Goal: Task Accomplishment & Management: Complete application form

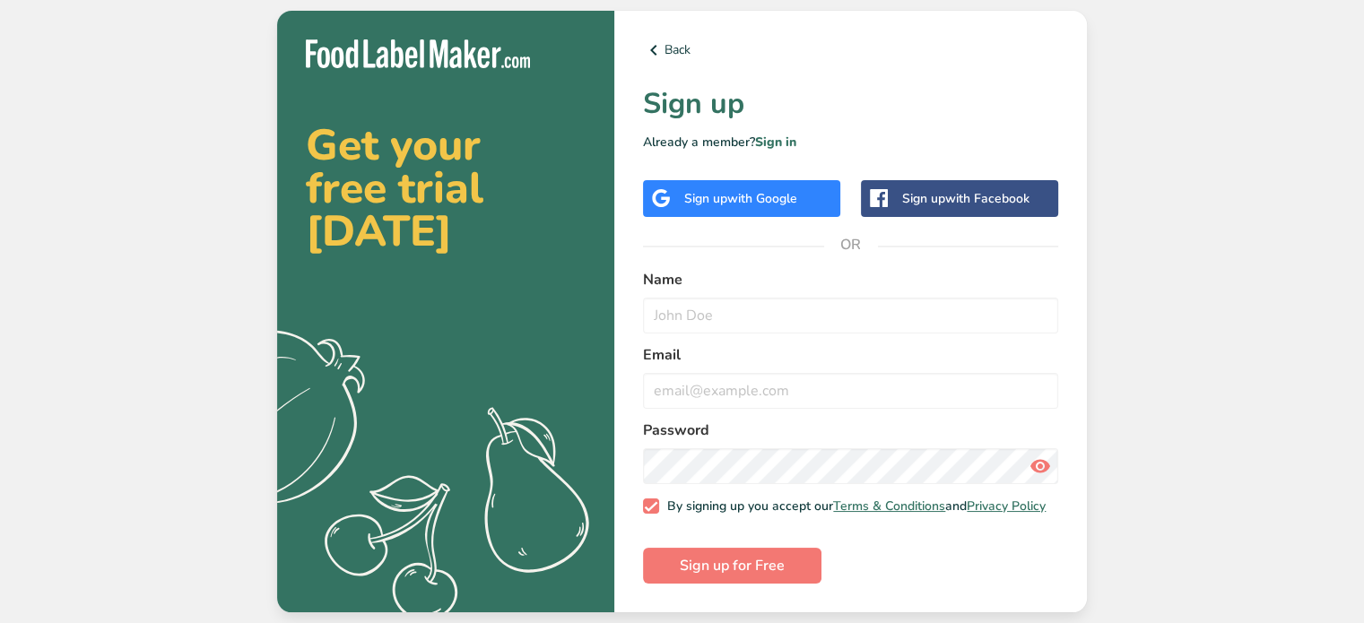
click at [739, 190] on span "with Google" at bounding box center [763, 198] width 70 height 17
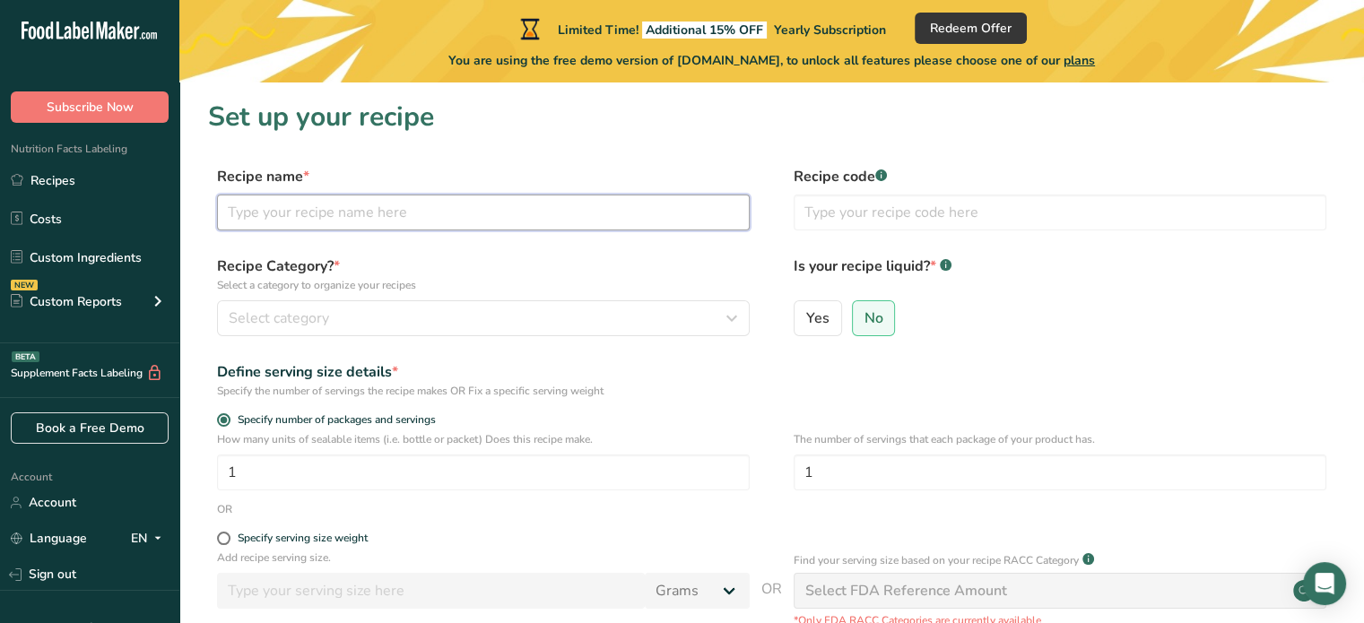
click at [484, 217] on input "text" at bounding box center [483, 213] width 533 height 36
type input "Brandi's Pralines"
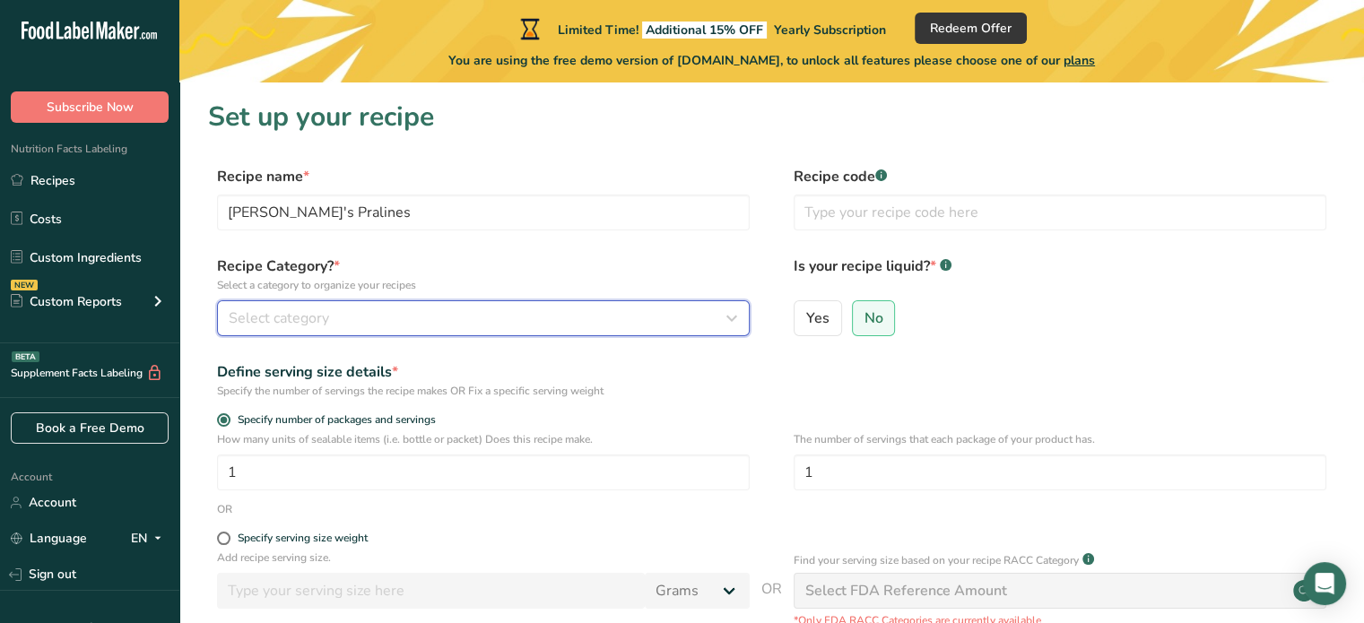
click at [374, 322] on div "Select category" at bounding box center [478, 319] width 499 height 22
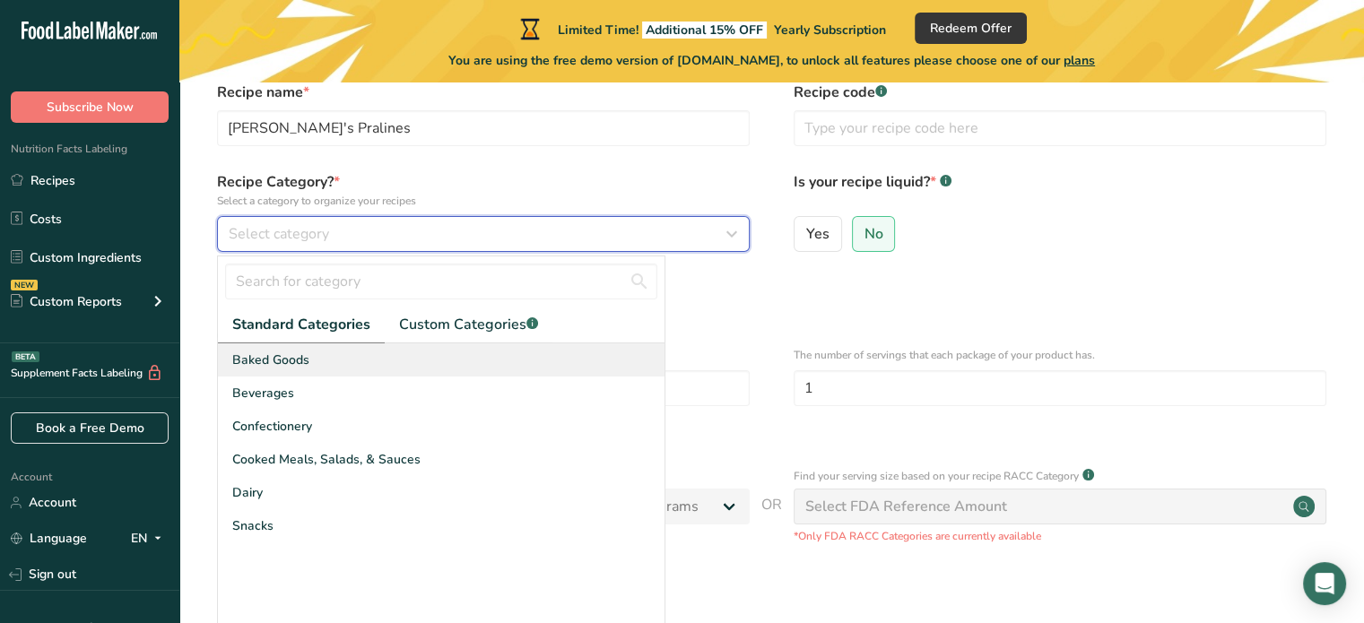
scroll to position [91, 0]
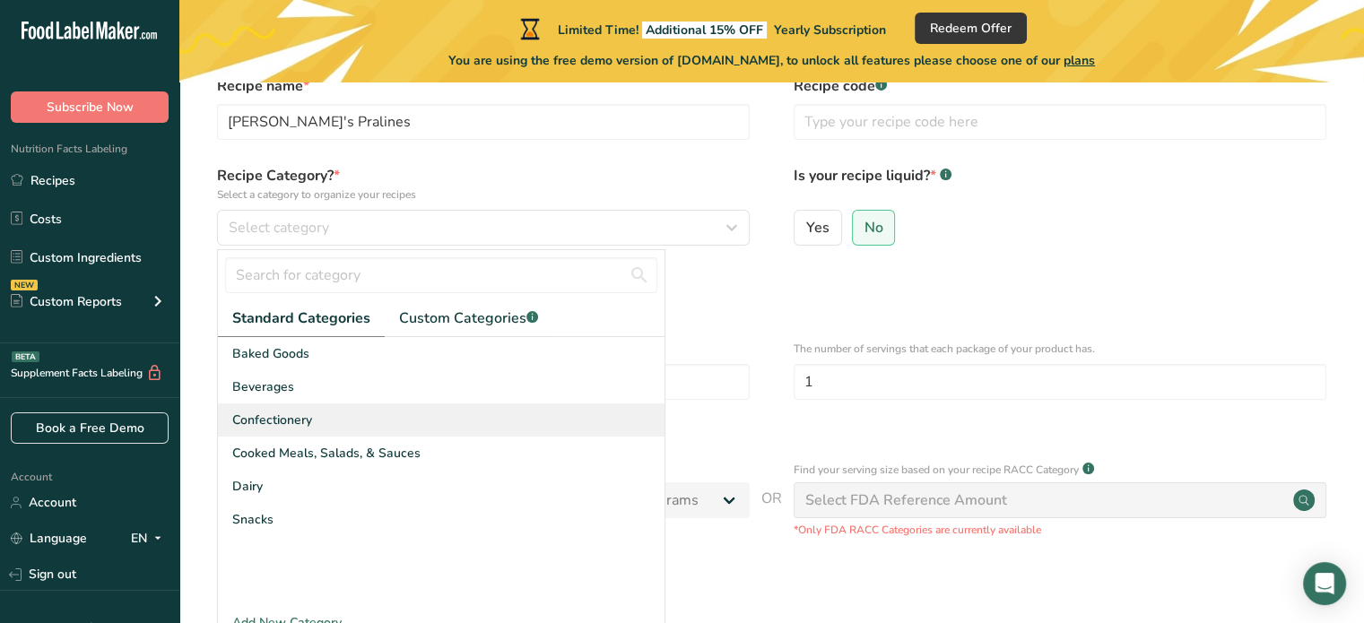
click at [310, 422] on span "Confectionery" at bounding box center [272, 420] width 80 height 19
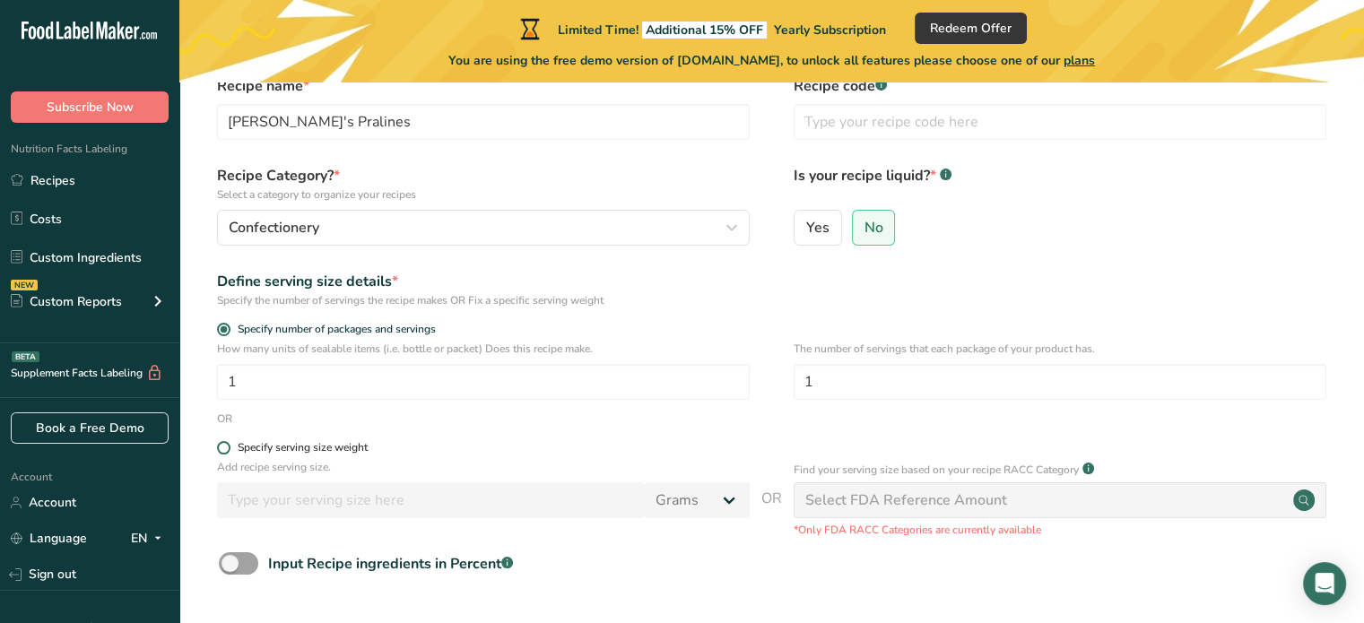
click at [225, 447] on span at bounding box center [223, 447] width 13 height 13
click at [225, 447] on input "Specify serving size weight" at bounding box center [223, 448] width 12 height 12
radio input "true"
radio input "false"
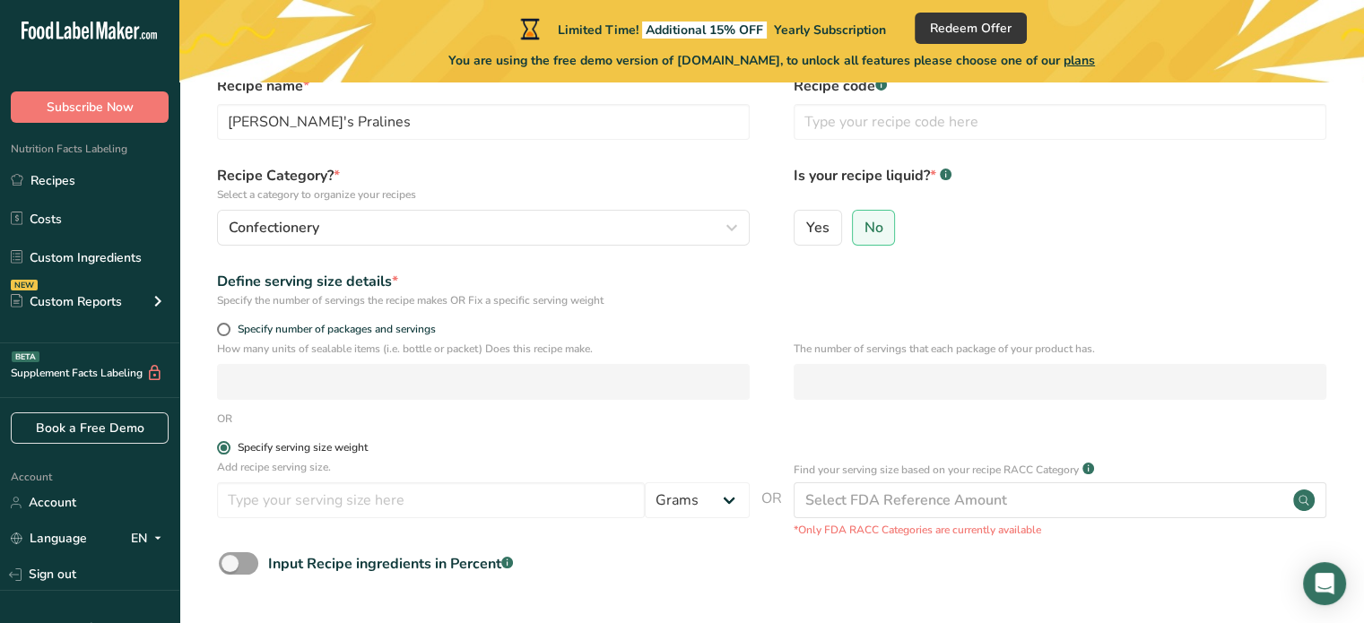
click at [225, 447] on span at bounding box center [223, 447] width 13 height 13
click at [225, 447] on input "Specify serving size weight" at bounding box center [223, 448] width 12 height 12
click at [310, 497] on input "number" at bounding box center [431, 501] width 428 height 36
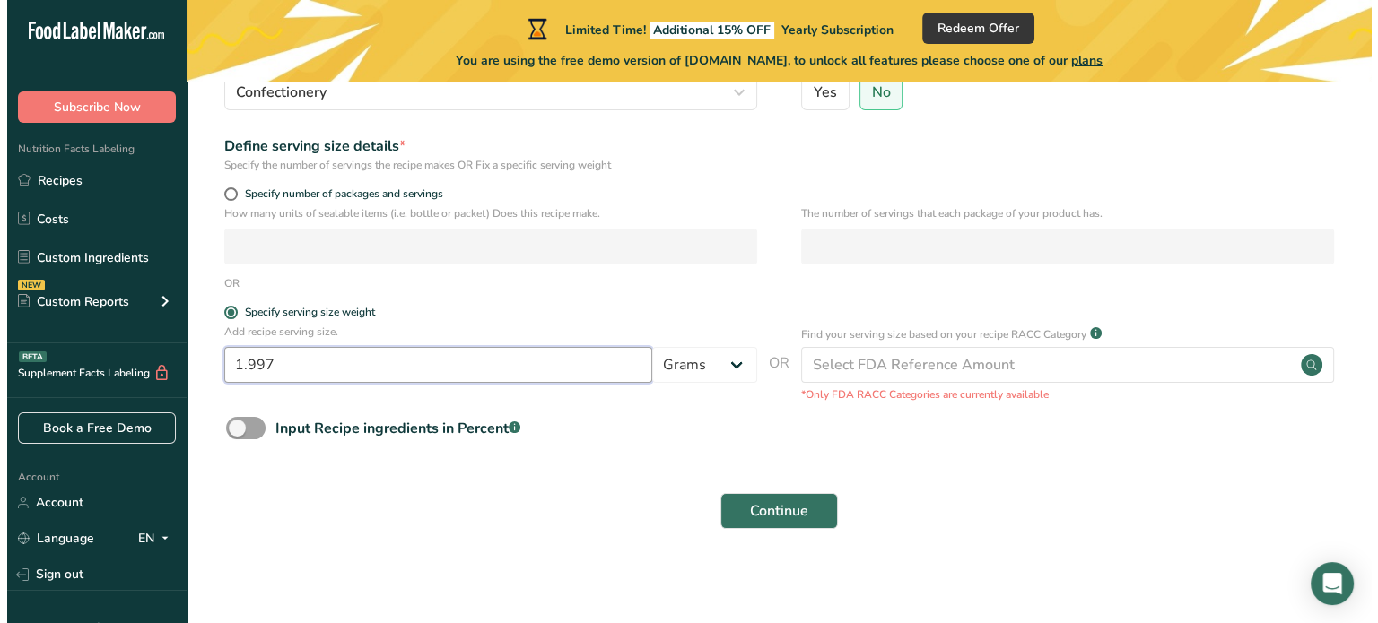
scroll to position [229, 0]
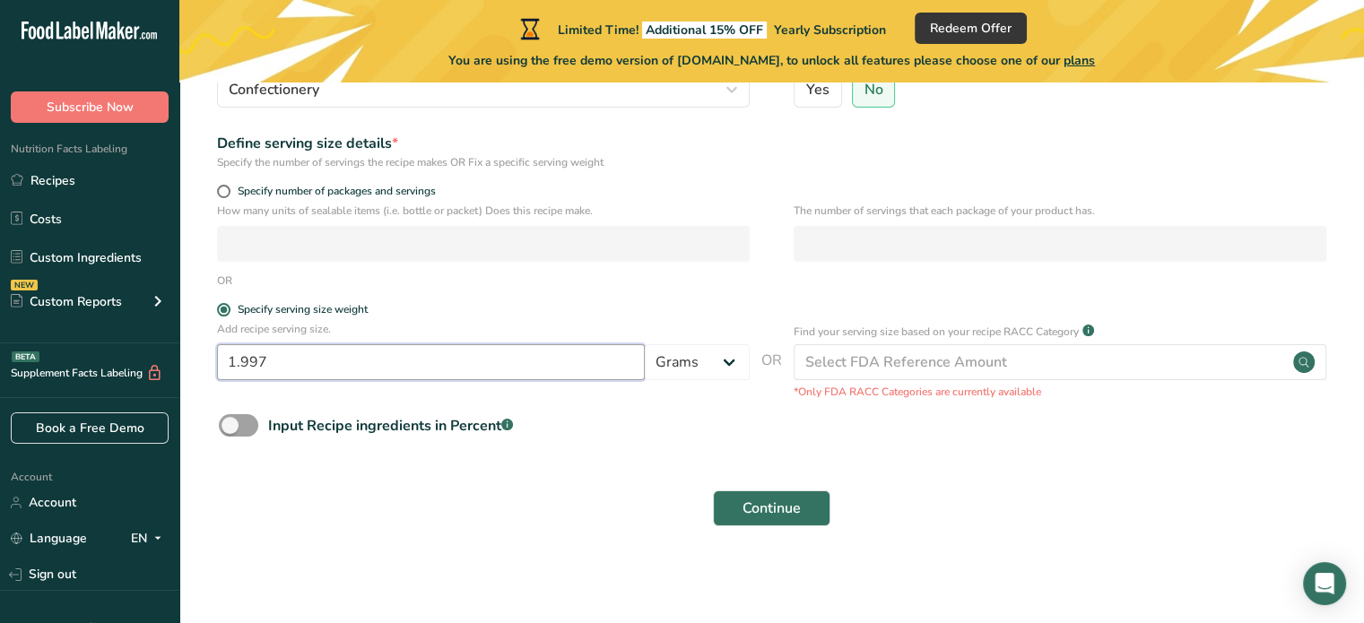
click at [405, 350] on input "1.997" at bounding box center [431, 362] width 428 height 36
type input "1.997"
click at [697, 360] on select "Grams kg mg mcg lb oz l mL fl oz tbsp tsp cup qt gallon" at bounding box center [697, 362] width 105 height 36
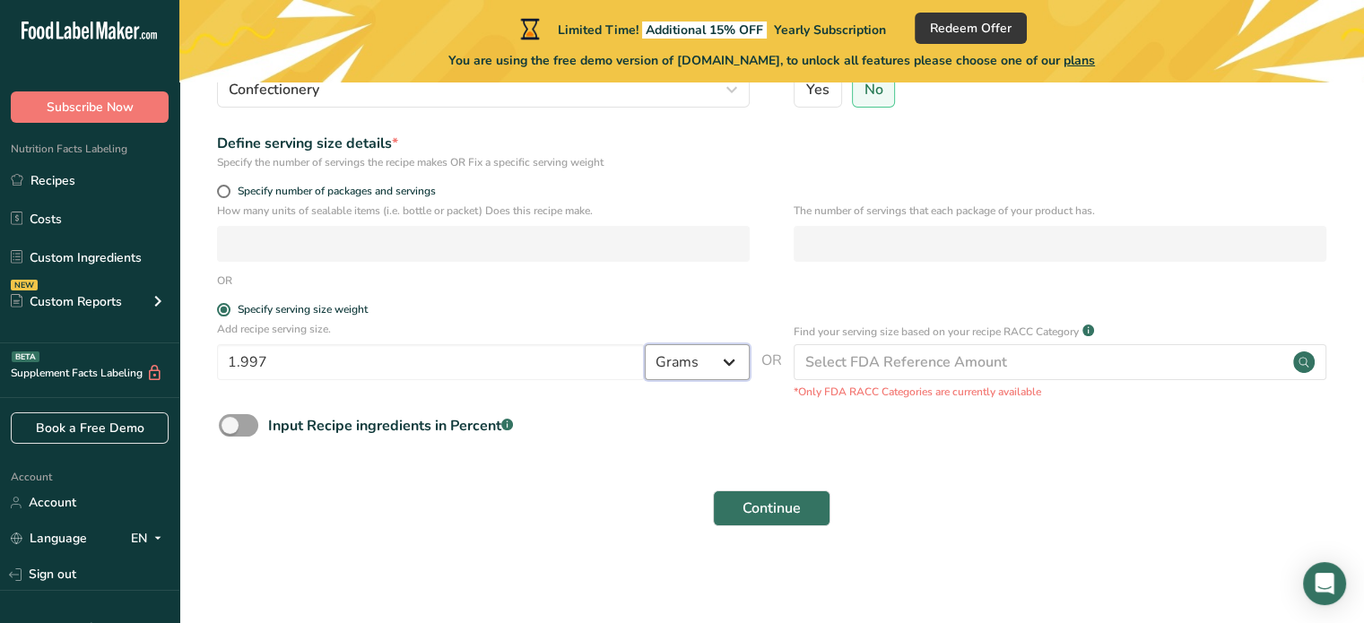
select select "5"
click at [645, 344] on select "Grams kg mg mcg lb oz l mL fl oz tbsp tsp cup qt gallon" at bounding box center [697, 362] width 105 height 36
click at [372, 361] on input "1.997" at bounding box center [431, 362] width 428 height 36
type input "1"
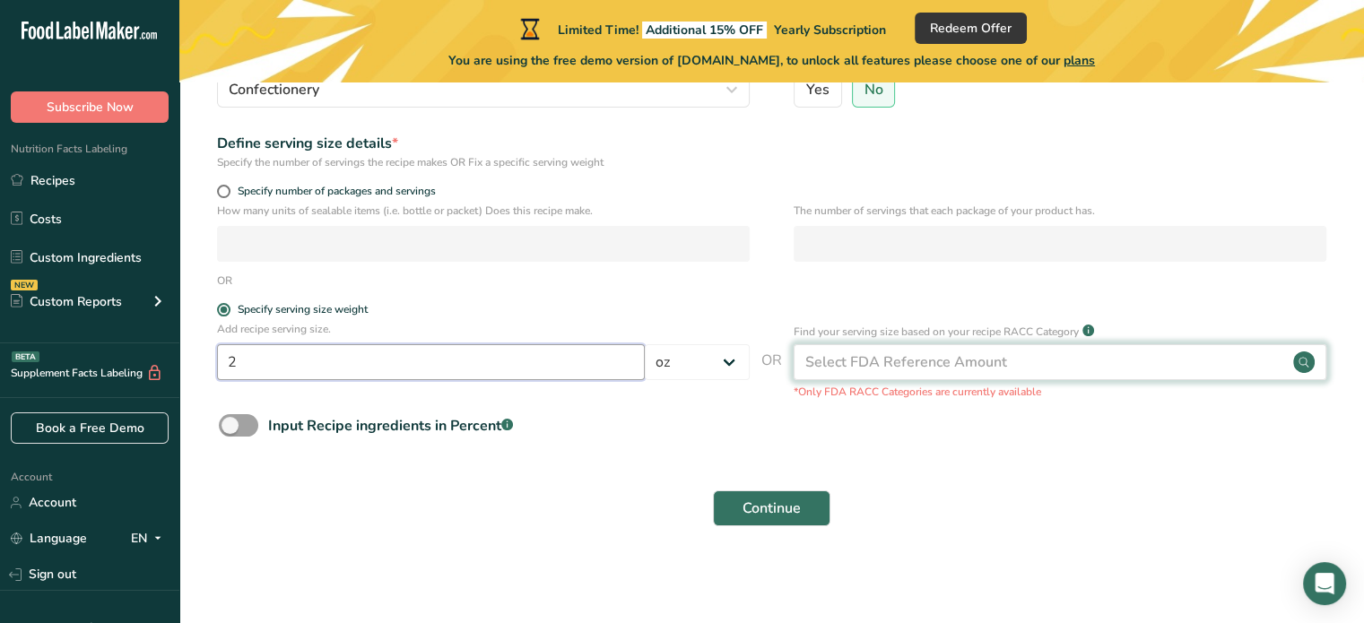
type input "2"
click at [863, 355] on div "Select FDA Reference Amount" at bounding box center [907, 363] width 202 height 22
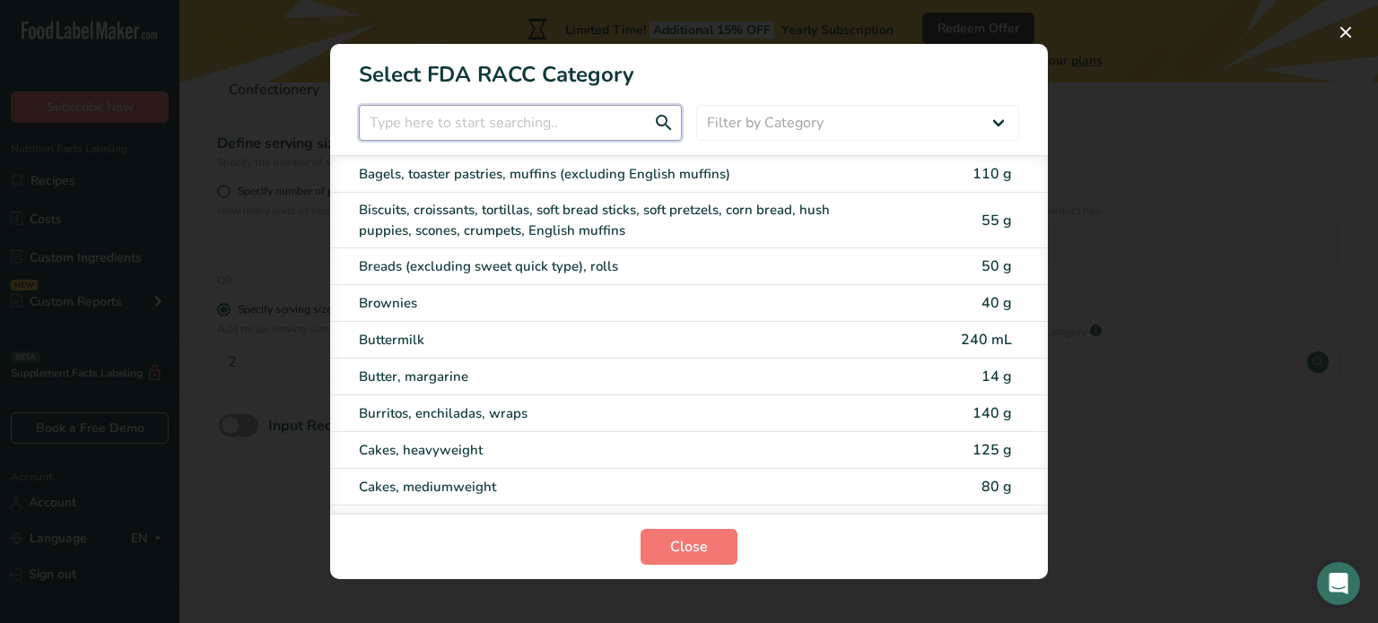
click at [592, 125] on input "RACC Category Selection Modal" at bounding box center [520, 123] width 323 height 36
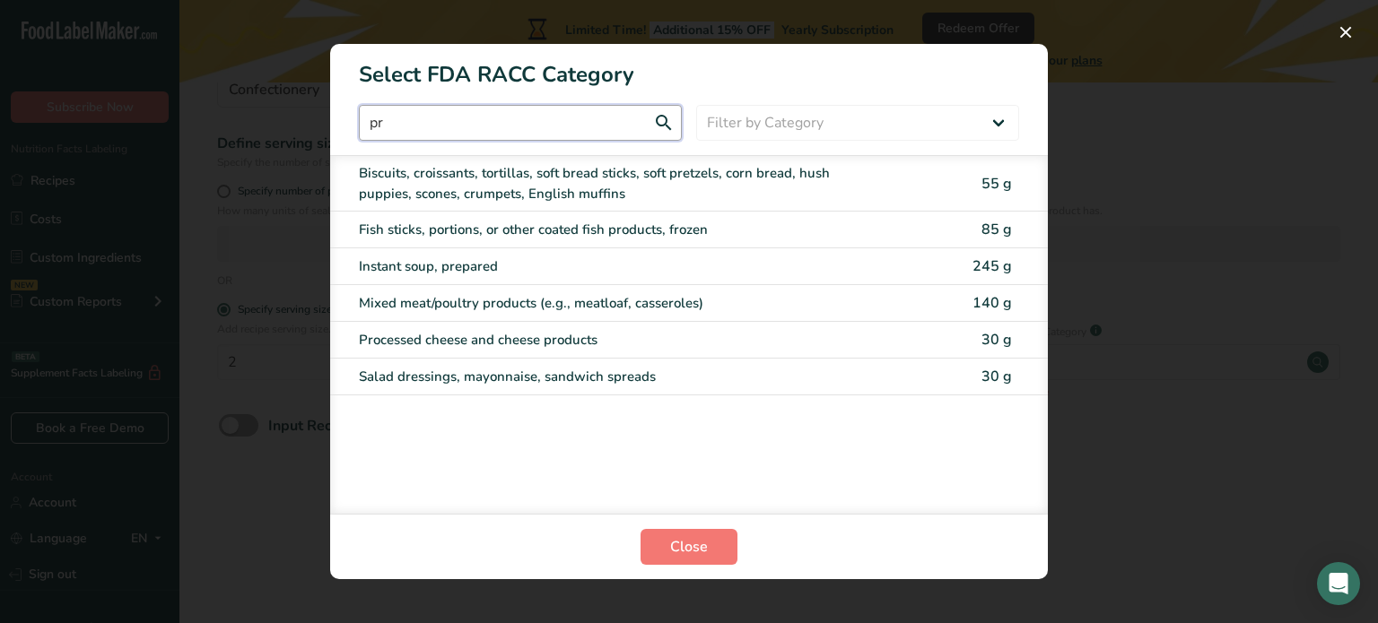
type input "p"
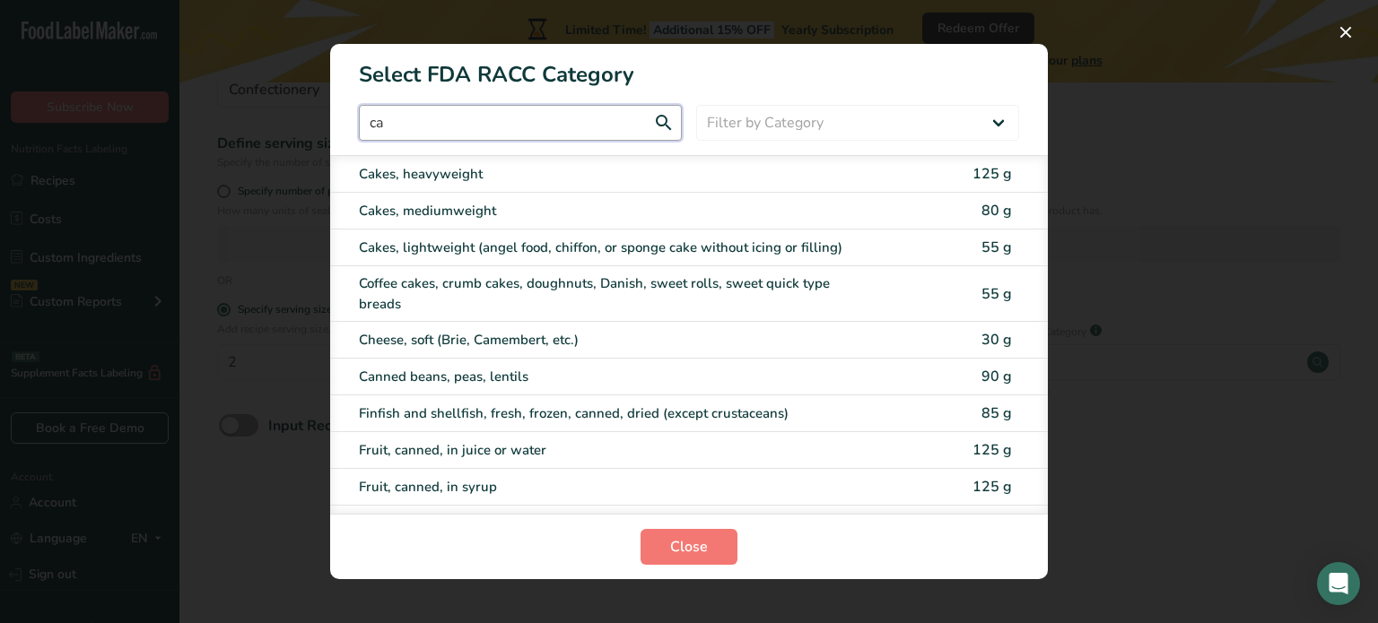
type input "c"
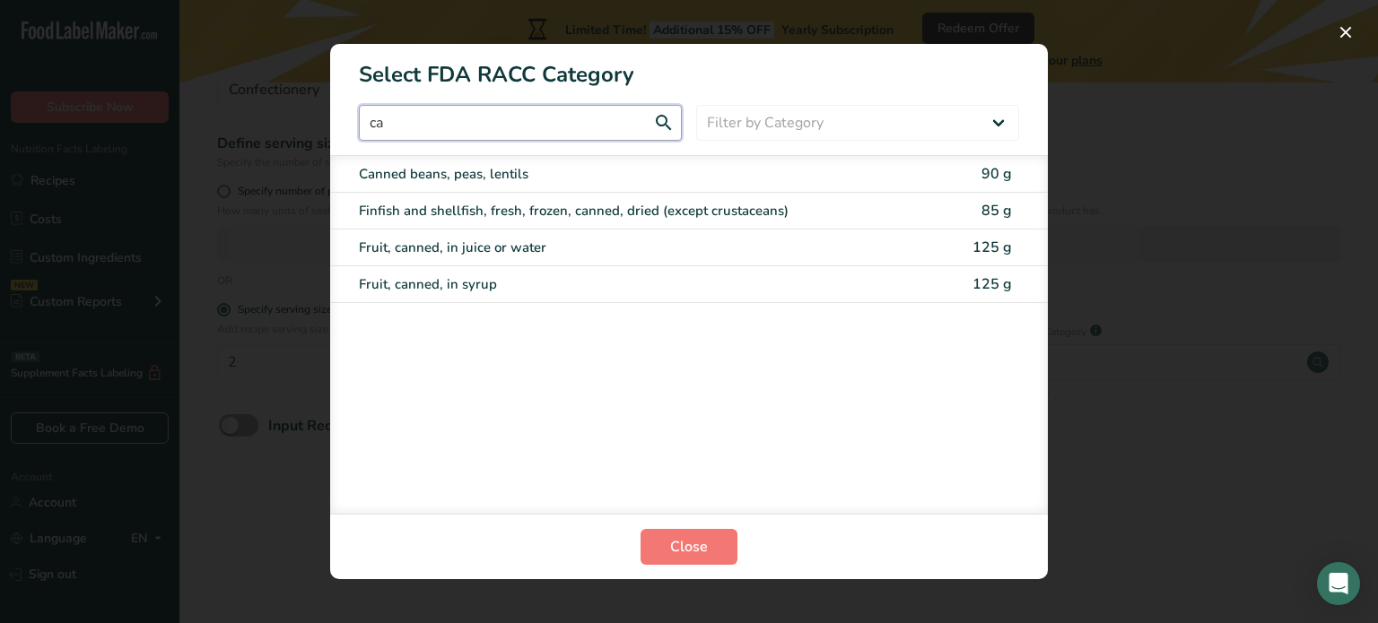
type input "c"
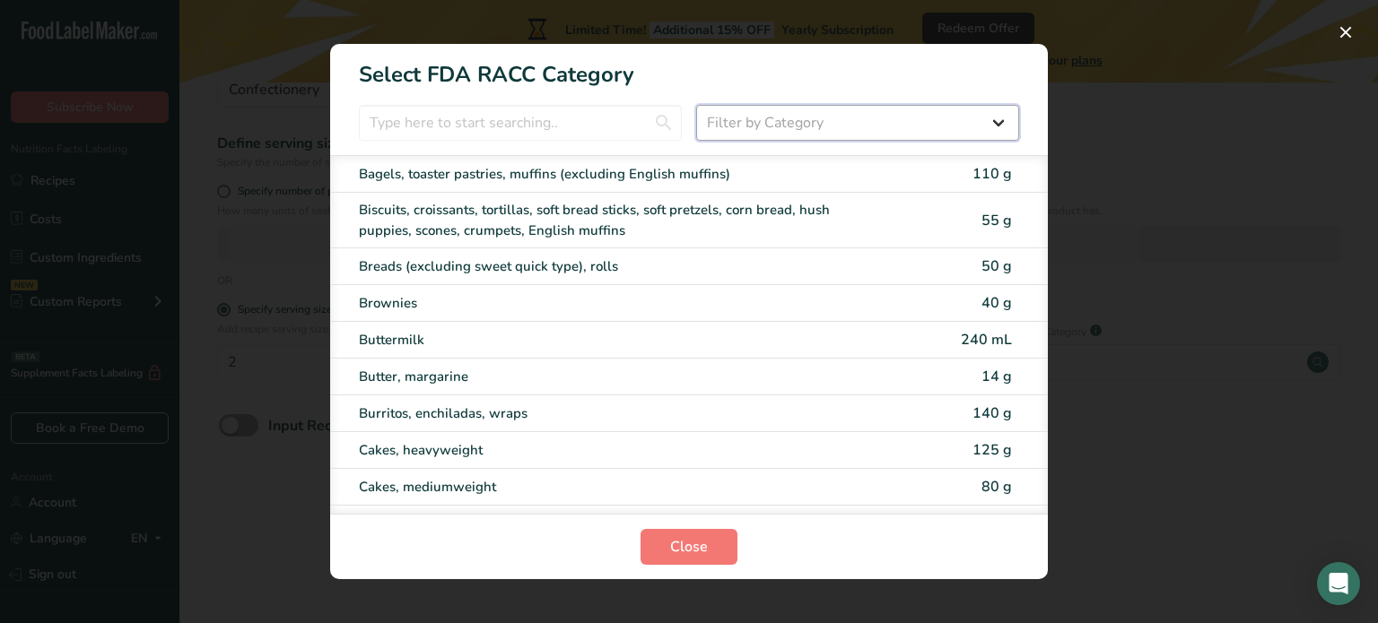
click at [747, 120] on select "Filter by Category All Bakery products Beverages Cereals and other grain produc…" at bounding box center [857, 123] width 323 height 36
select select "9"
click at [696, 105] on select "Filter by Category All Bakery products Beverages Cereals and other grain produc…" at bounding box center [857, 123] width 323 height 36
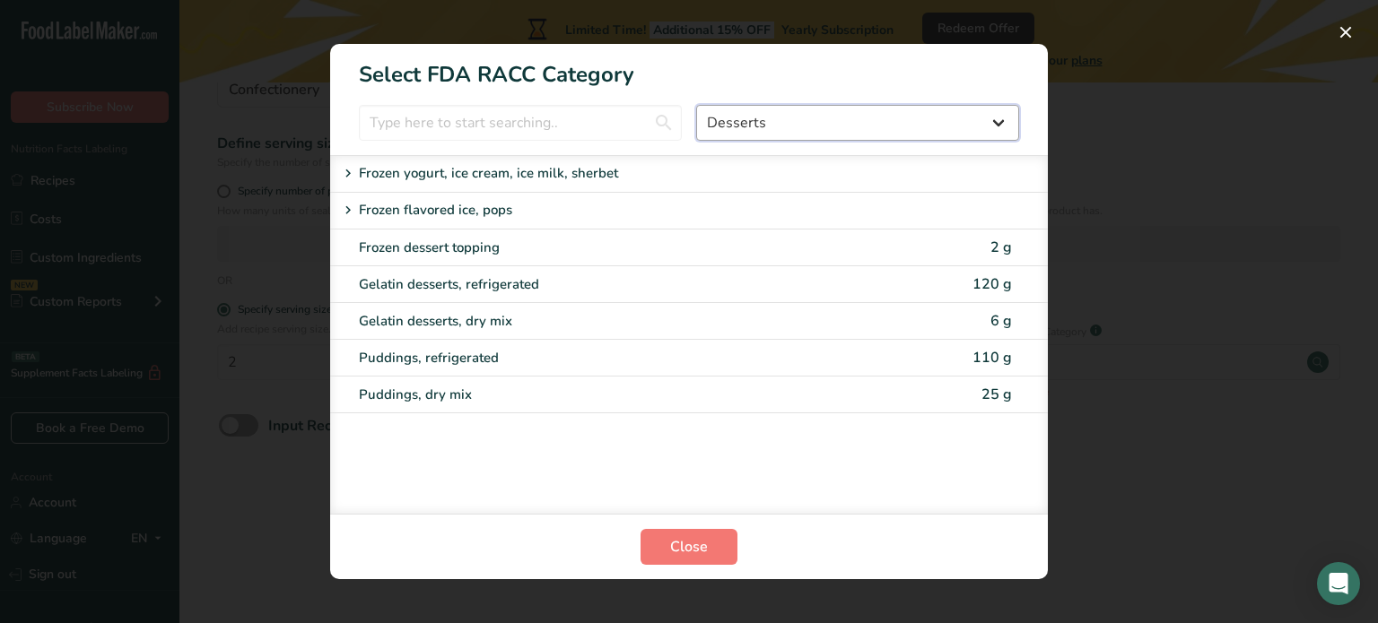
click at [777, 118] on select "All Bakery products Beverages Cereals and other grain products Dairy products a…" at bounding box center [857, 123] width 323 height 36
select select "RACC Category Selection Modal"
click at [696, 105] on select "All Bakery products Beverages Cereals and other grain products Dairy products a…" at bounding box center [857, 123] width 323 height 36
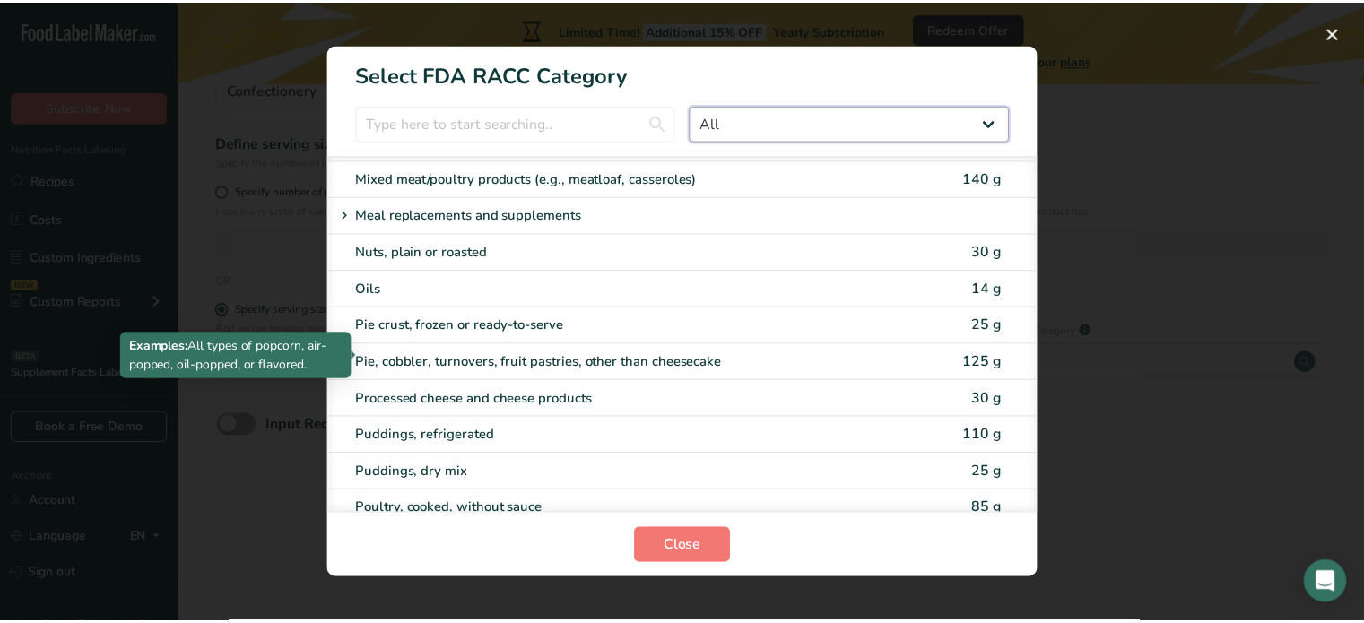
scroll to position [2766, 0]
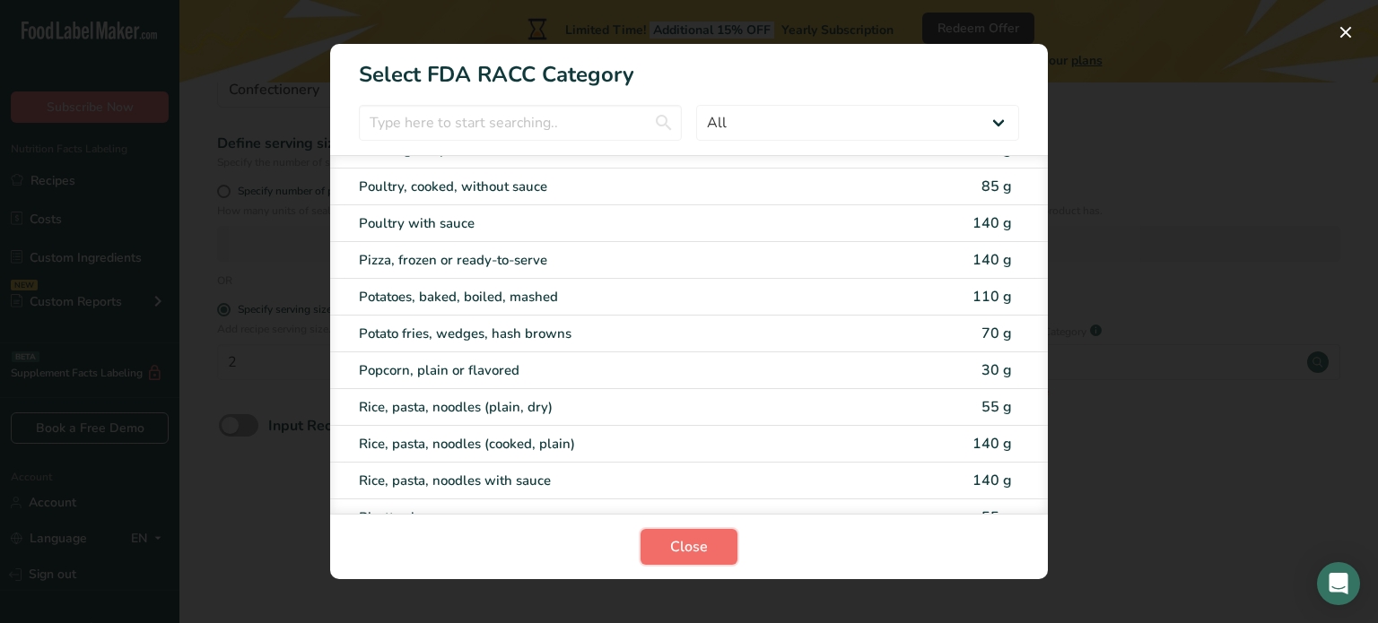
click at [674, 545] on span "Close" at bounding box center [689, 547] width 38 height 22
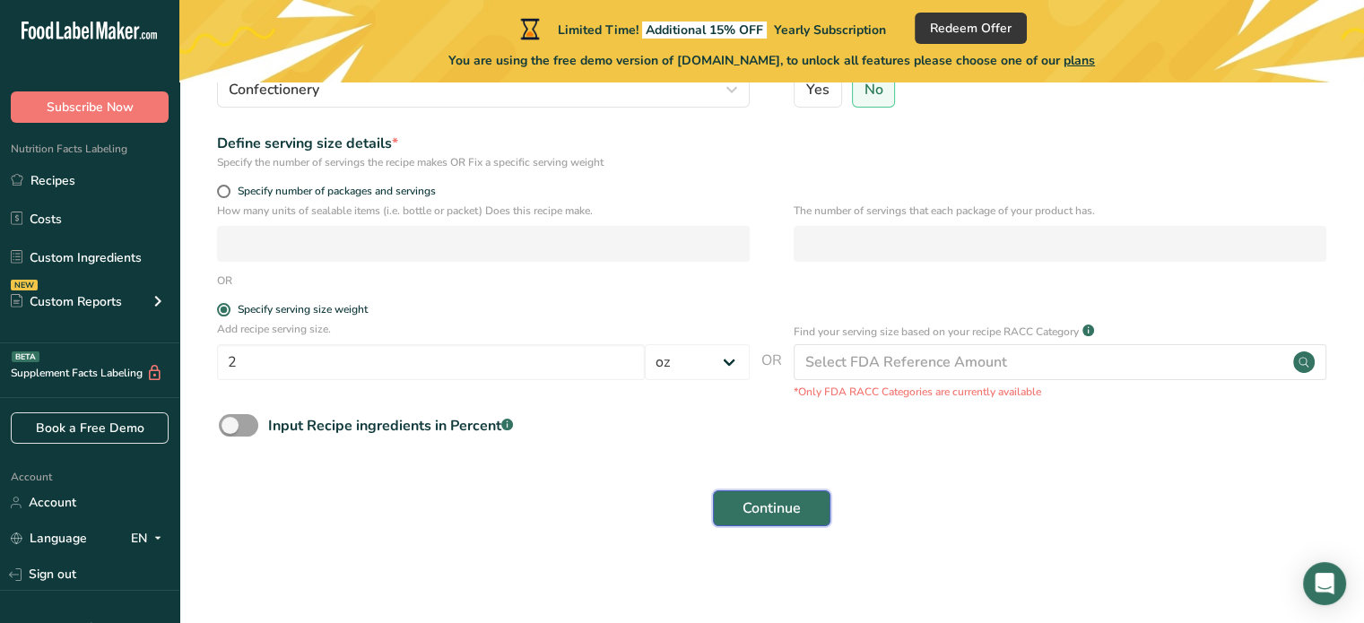
click at [754, 504] on span "Continue" at bounding box center [772, 509] width 58 height 22
